Goal: Navigation & Orientation: Find specific page/section

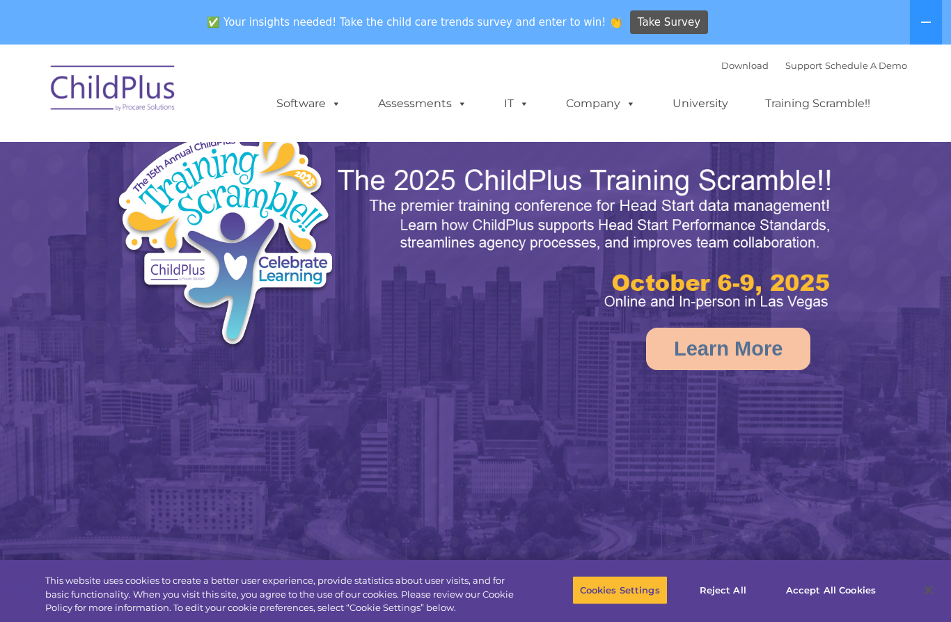
select select "MEDIUM"
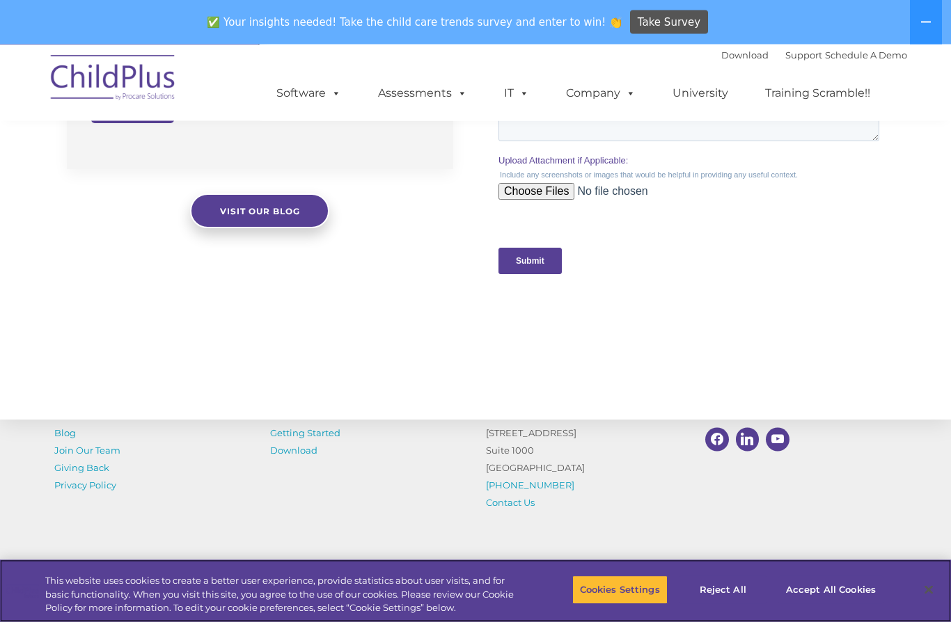
scroll to position [1420, 0]
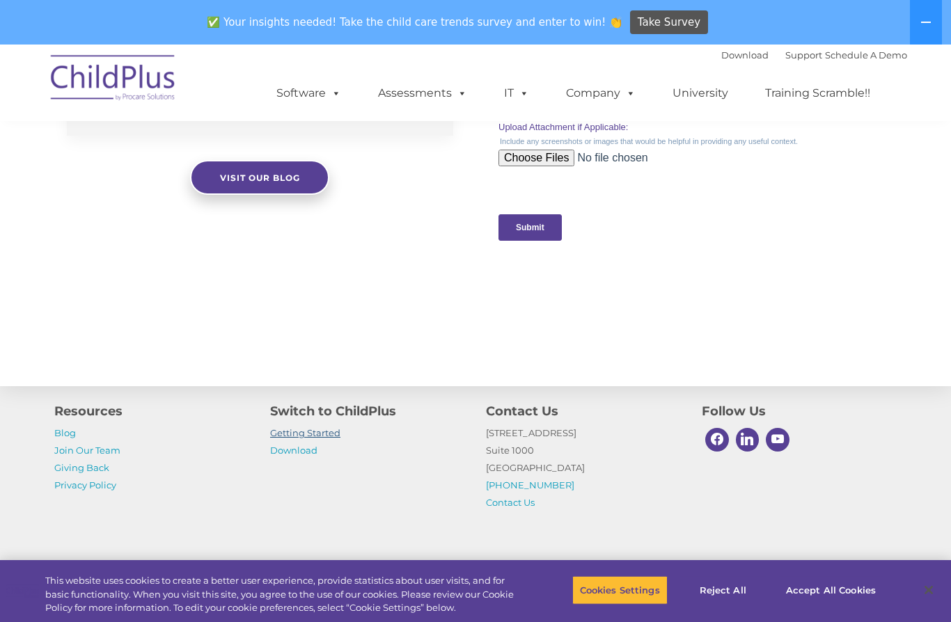
click at [331, 438] on link "Getting Started" at bounding box center [305, 432] width 70 height 11
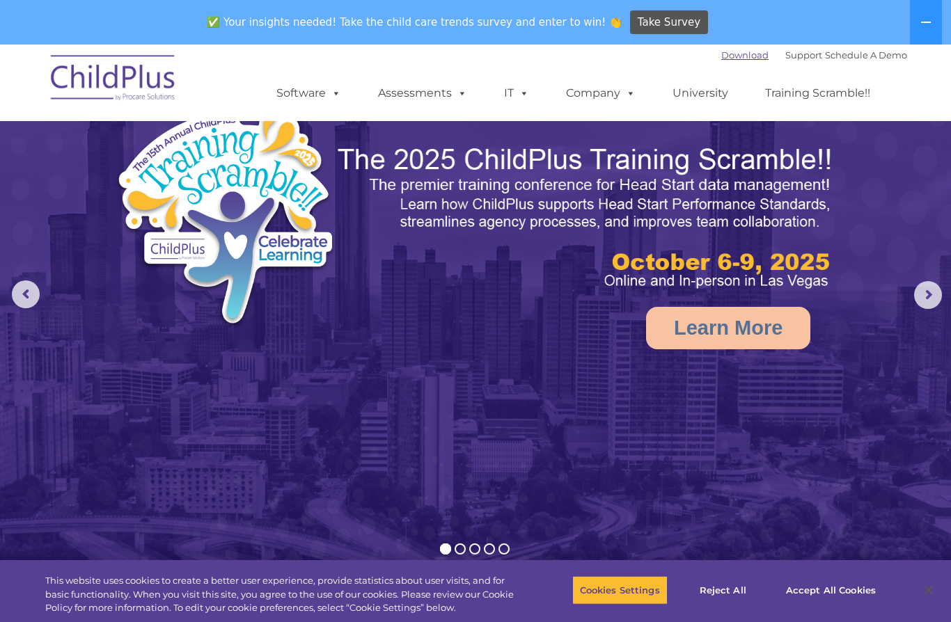
click at [721, 59] on link "Download" at bounding box center [744, 54] width 47 height 11
